Goal: Find specific page/section: Find specific page/section

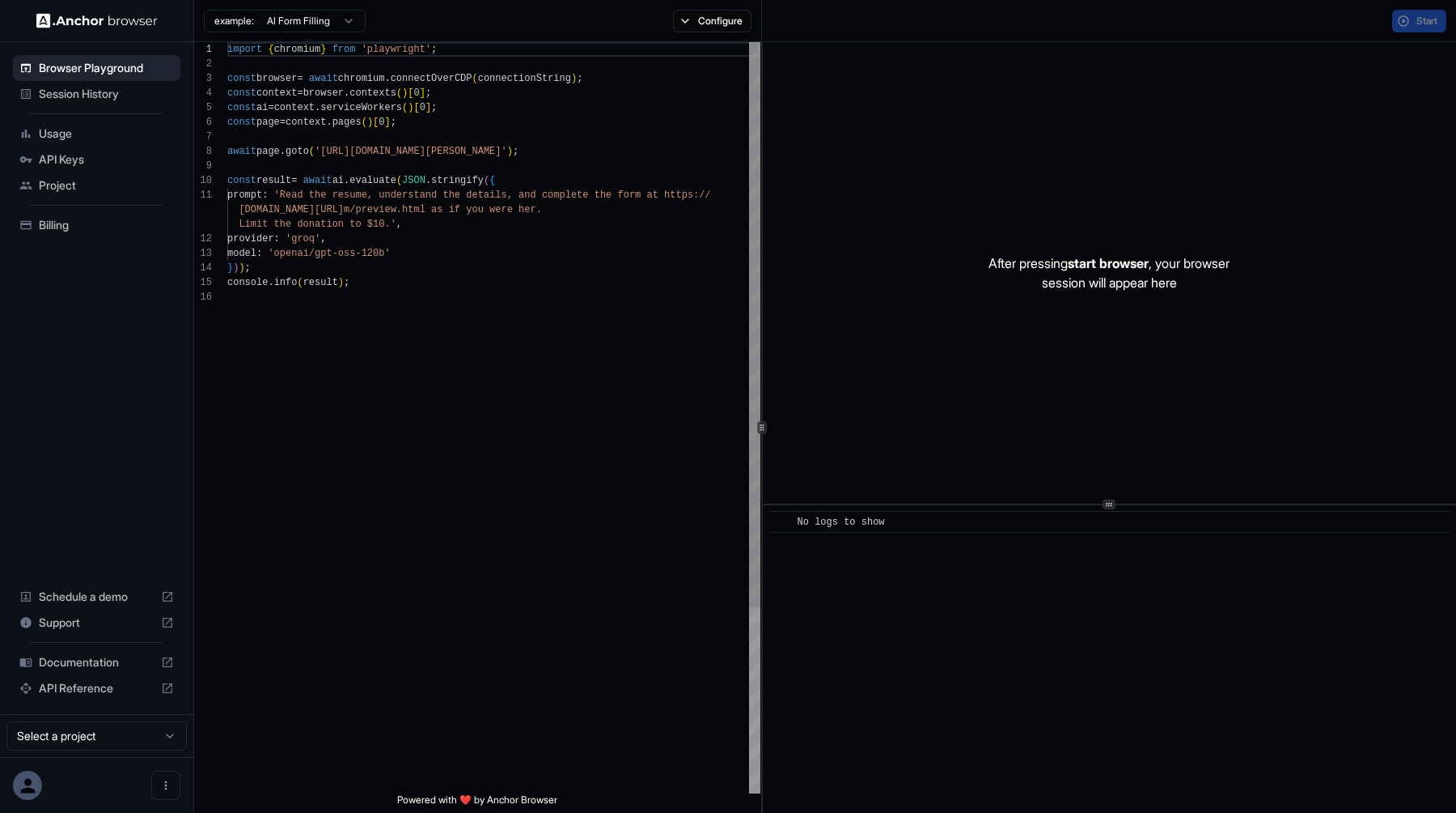
scroll to position [146, 0]
click at [56, 159] on span "API Keys" at bounding box center [106, 159] width 135 height 16
